Goal: Task Accomplishment & Management: Manage account settings

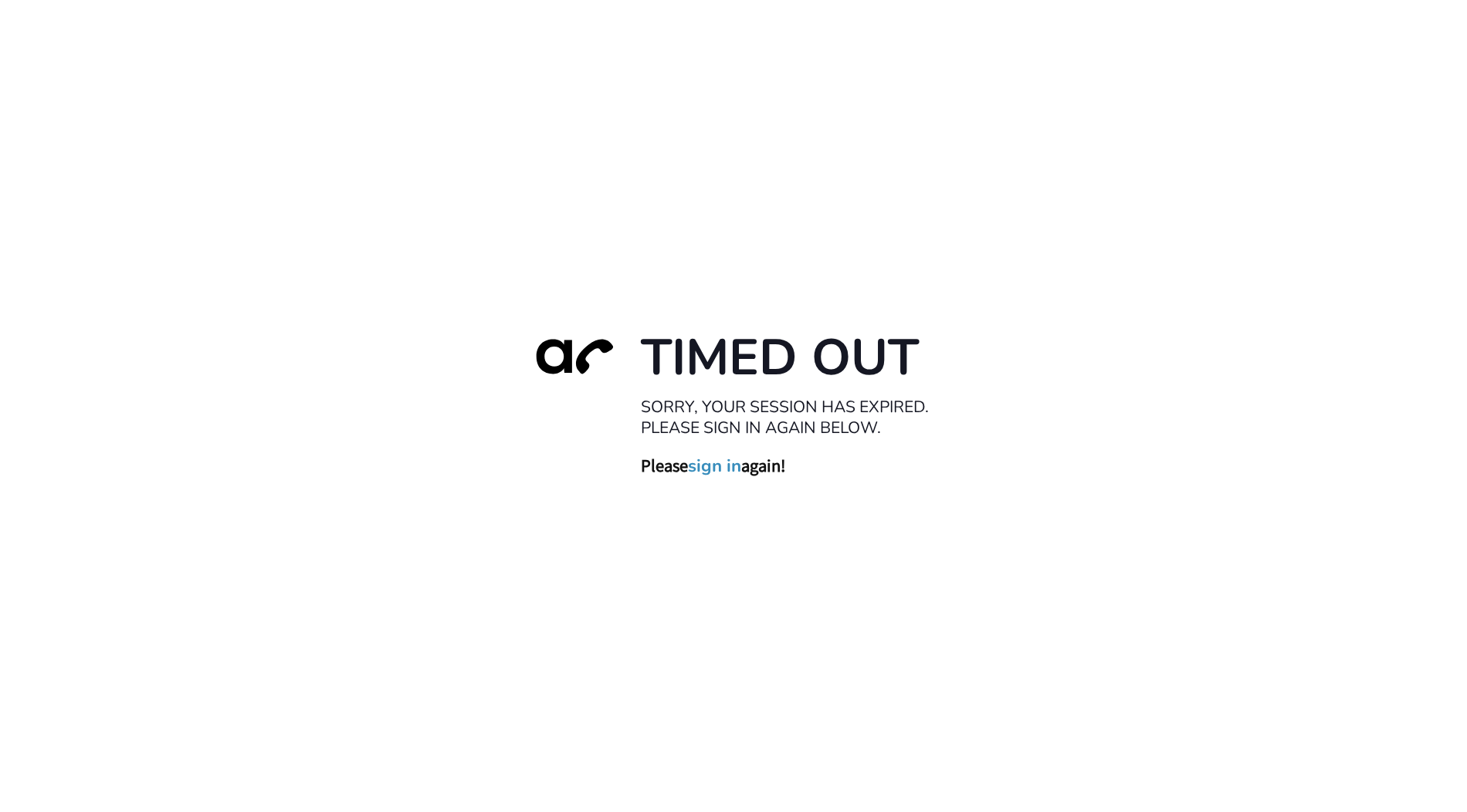
click at [730, 471] on link "sign in" at bounding box center [714, 466] width 53 height 22
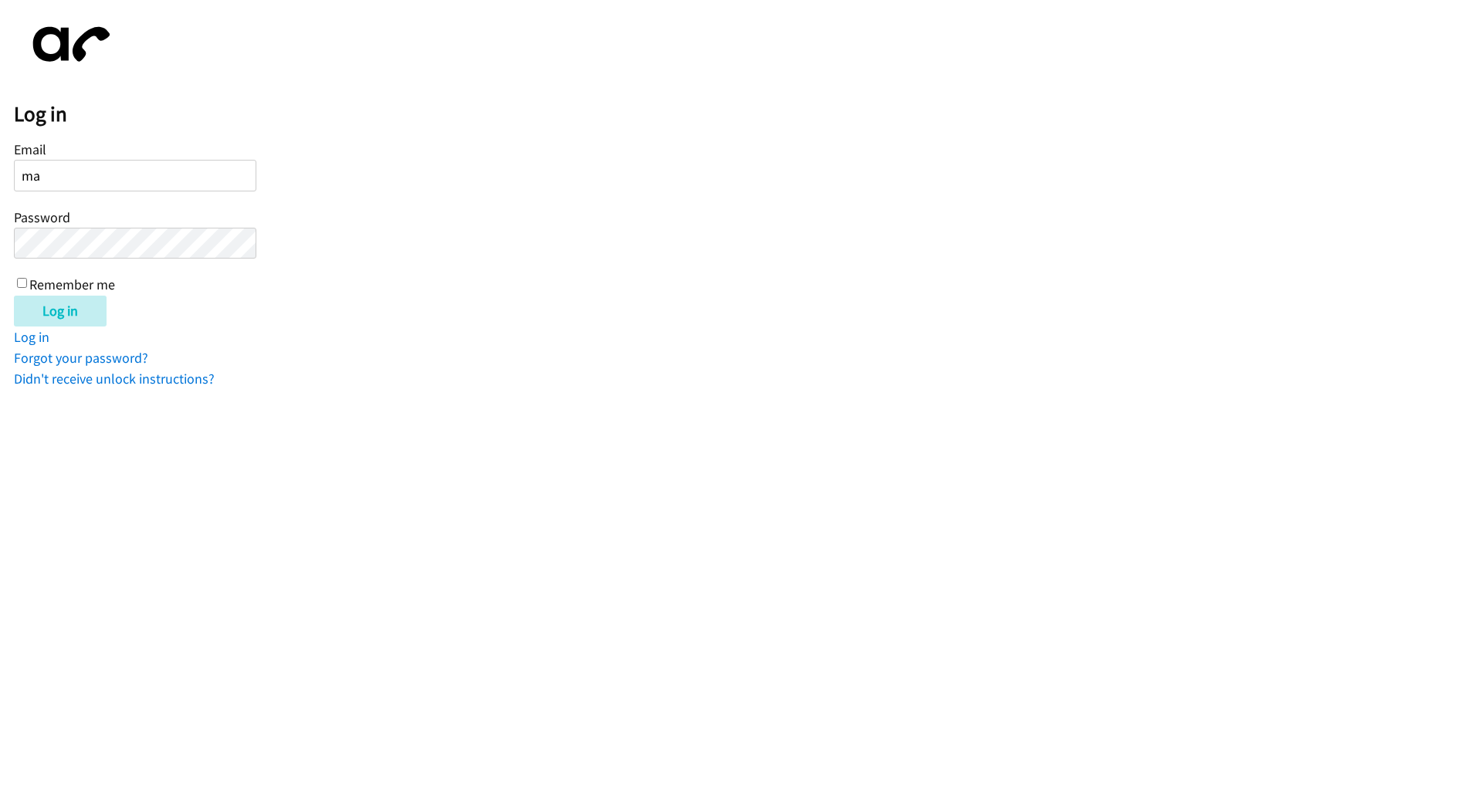
type input "[PERSON_NAME][EMAIL_ADDRESS][DOMAIN_NAME]"
click at [151, 258] on div "Email [PERSON_NAME][EMAIL_ADDRESS][DOMAIN_NAME] Password Remember me" at bounding box center [135, 215] width 243 height 157
click at [14, 296] on input "Log in" at bounding box center [60, 311] width 93 height 31
